Goal: Task Accomplishment & Management: Manage account settings

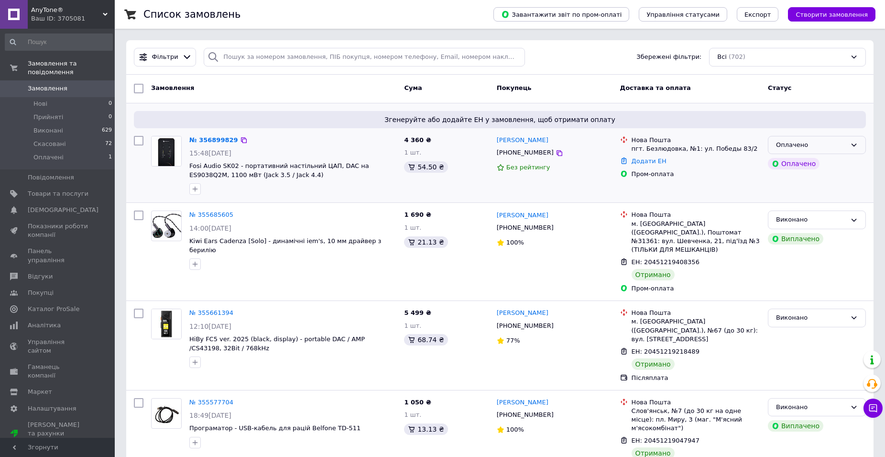
click at [823, 147] on div "Оплачено" at bounding box center [811, 145] width 70 height 10
click at [797, 162] on li "Прийнято" at bounding box center [816, 165] width 97 height 18
click at [208, 141] on link "№ 356899829" at bounding box center [211, 139] width 44 height 7
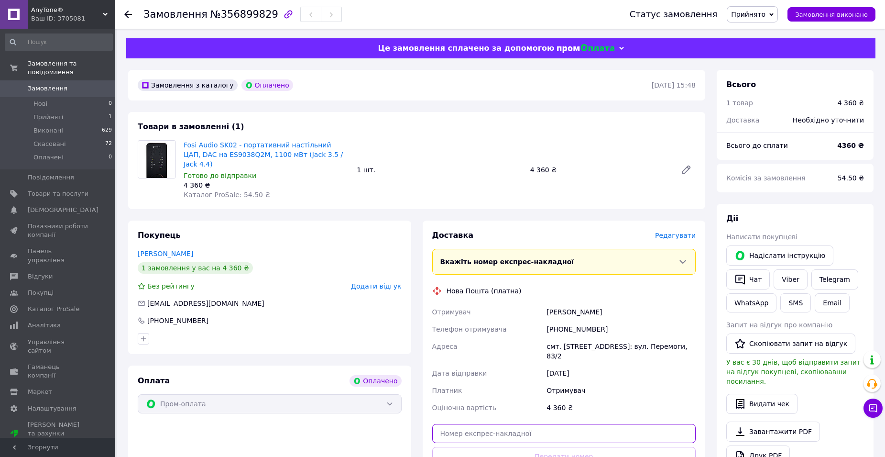
click at [520, 424] on input "text" at bounding box center [564, 433] width 264 height 19
click at [556, 446] on button "Передати номер" at bounding box center [564, 455] width 264 height 19
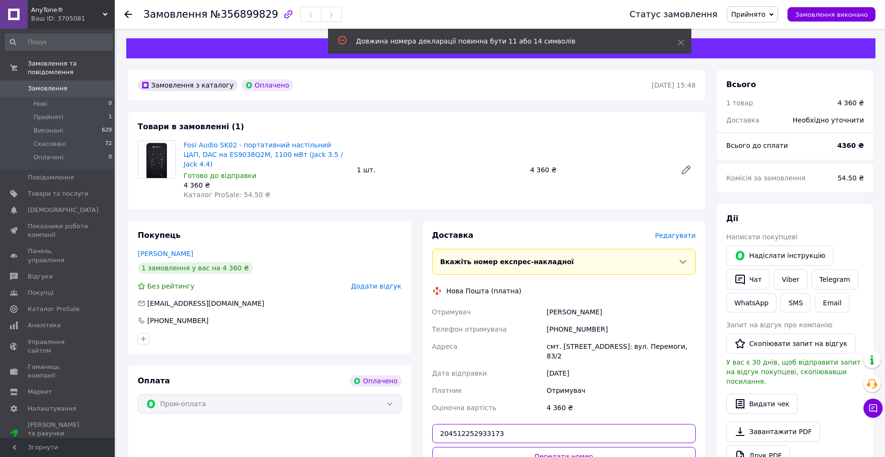
click at [522, 424] on input "204512252933173" at bounding box center [564, 433] width 264 height 19
type input "20451225293173"
click at [549, 446] on button "Передати номер" at bounding box center [564, 455] width 264 height 19
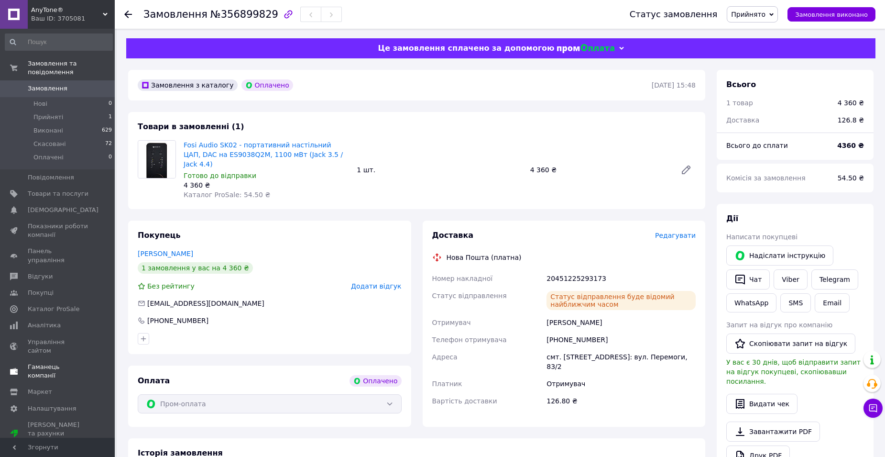
click at [58, 362] on span "Гаманець компанії" at bounding box center [58, 370] width 61 height 17
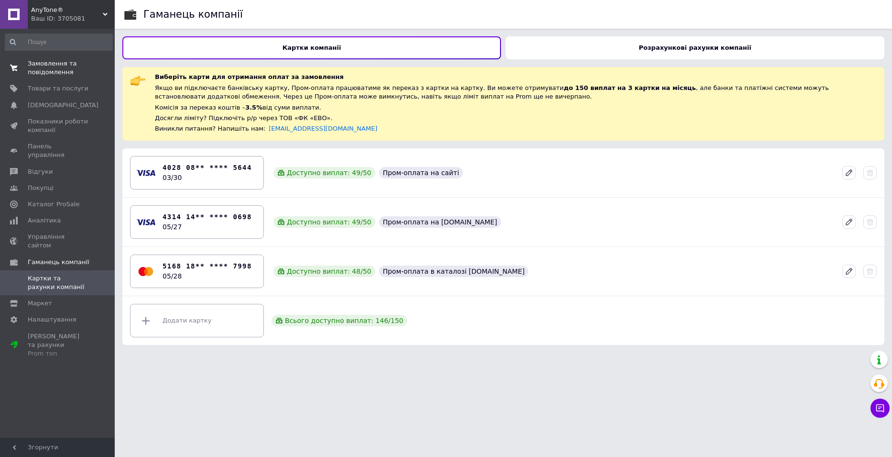
click at [50, 64] on span "Замовлення та повідомлення" at bounding box center [58, 67] width 61 height 17
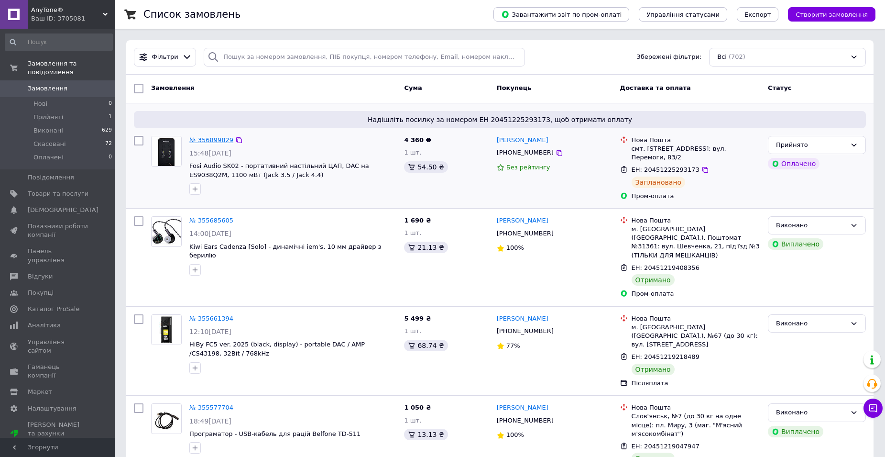
click at [219, 137] on link "№ 356899829" at bounding box center [211, 139] width 44 height 7
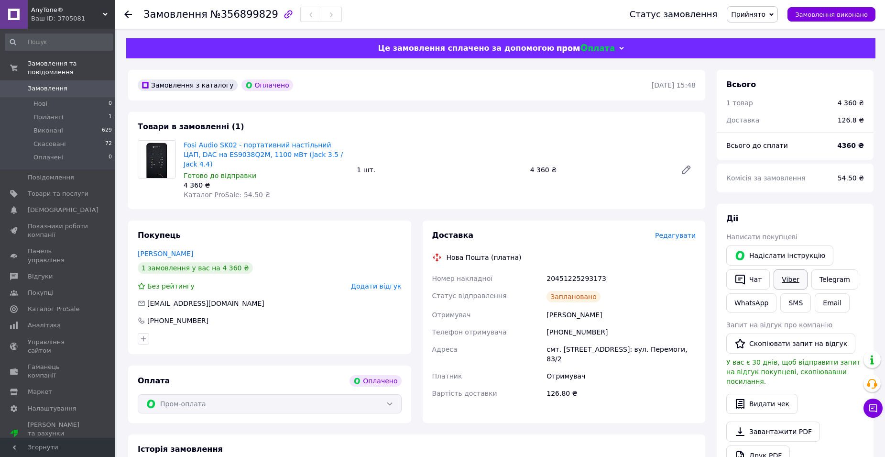
click at [791, 281] on link "Viber" at bounding box center [789, 279] width 33 height 20
drag, startPoint x: 581, startPoint y: 306, endPoint x: 569, endPoint y: 307, distance: 12.5
click at [569, 307] on div "Скляр Андрей" at bounding box center [620, 314] width 153 height 17
drag, startPoint x: 212, startPoint y: 17, endPoint x: 261, endPoint y: 19, distance: 48.8
click at [261, 19] on span "№356899829" at bounding box center [244, 14] width 68 height 11
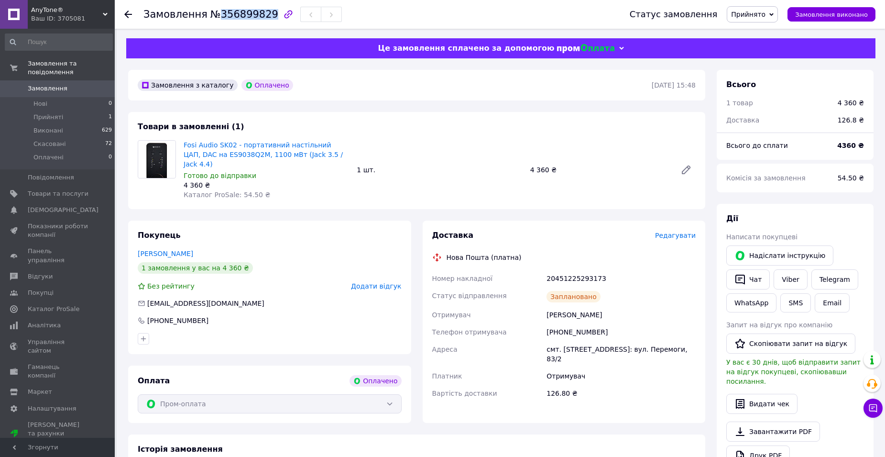
copy span "356899829"
drag, startPoint x: 181, startPoint y: 144, endPoint x: 316, endPoint y: 158, distance: 136.5
click at [316, 158] on div "Fosi Audio SK02 - портативний настільний ЦАП, DAC на ES9038Q2M, 1100 мВт (Jack …" at bounding box center [266, 169] width 173 height 63
copy link "Fosi Audio SK02 - портативний настільний ЦАП, DAC на ES9038Q2M, 1100 мВт (Jack …"
drag, startPoint x: 596, startPoint y: 269, endPoint x: 550, endPoint y: 267, distance: 45.5
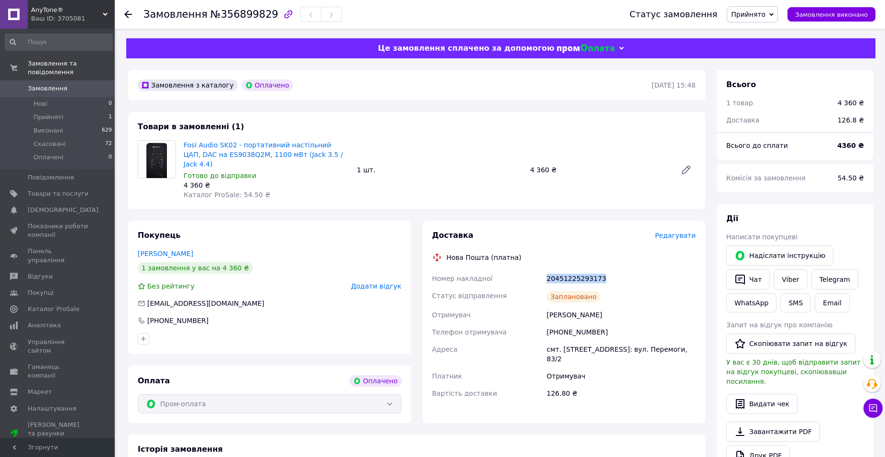
click at [547, 270] on div "20451225293173" at bounding box center [620, 278] width 153 height 17
copy div "20451225293173"
